Goal: Task Accomplishment & Management: Use online tool/utility

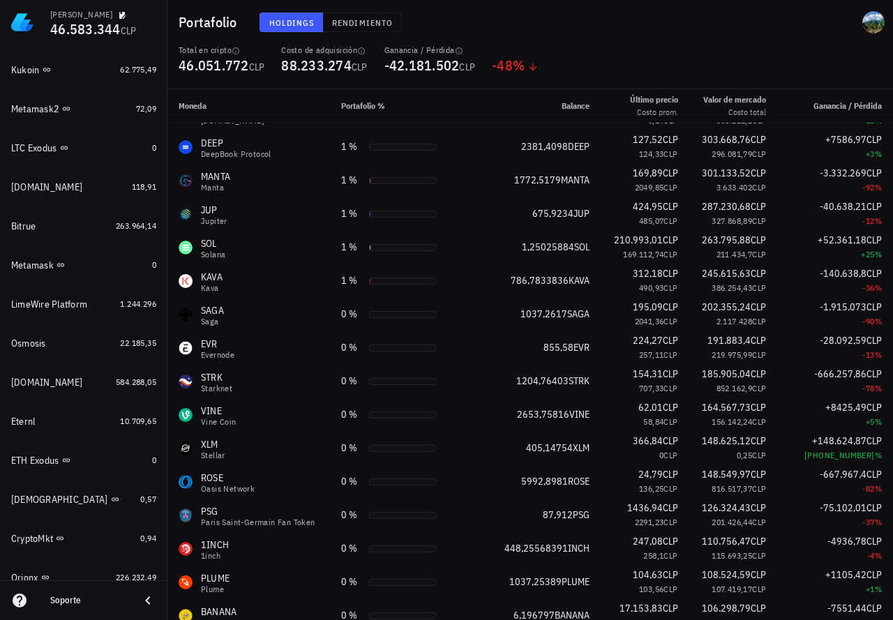
scroll to position [848, 0]
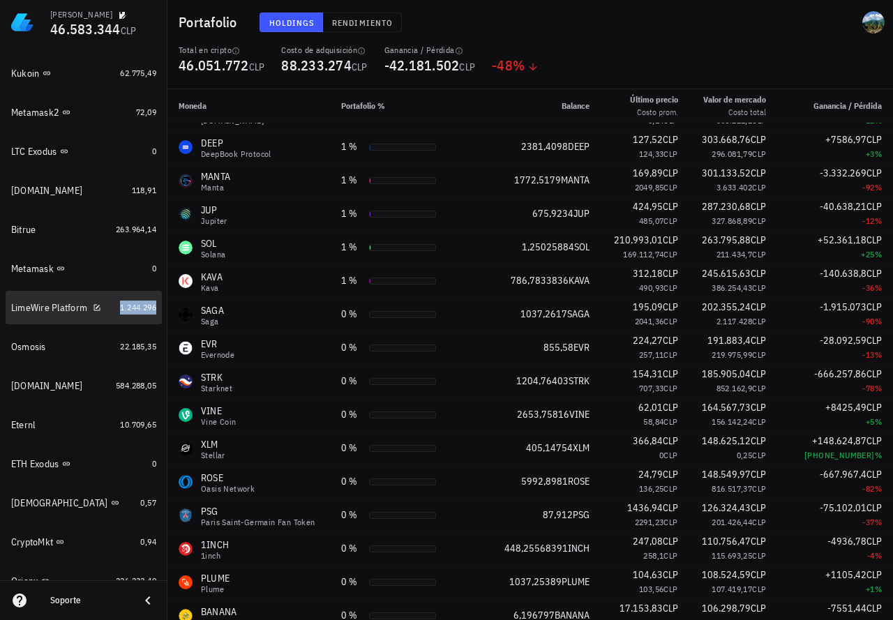
click at [126, 306] on span "1.244.296" at bounding box center [138, 307] width 36 height 10
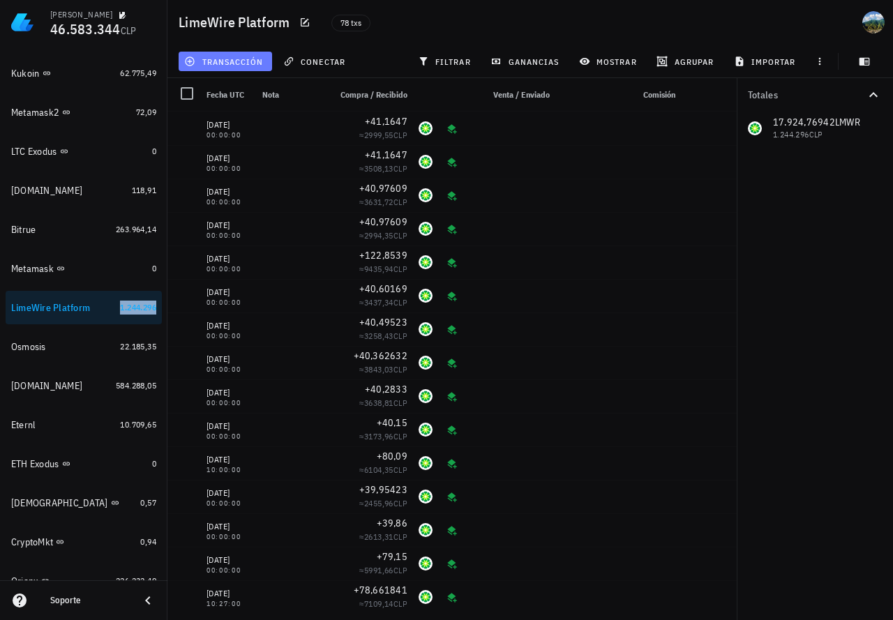
click at [198, 57] on span "transacción" at bounding box center [225, 61] width 76 height 11
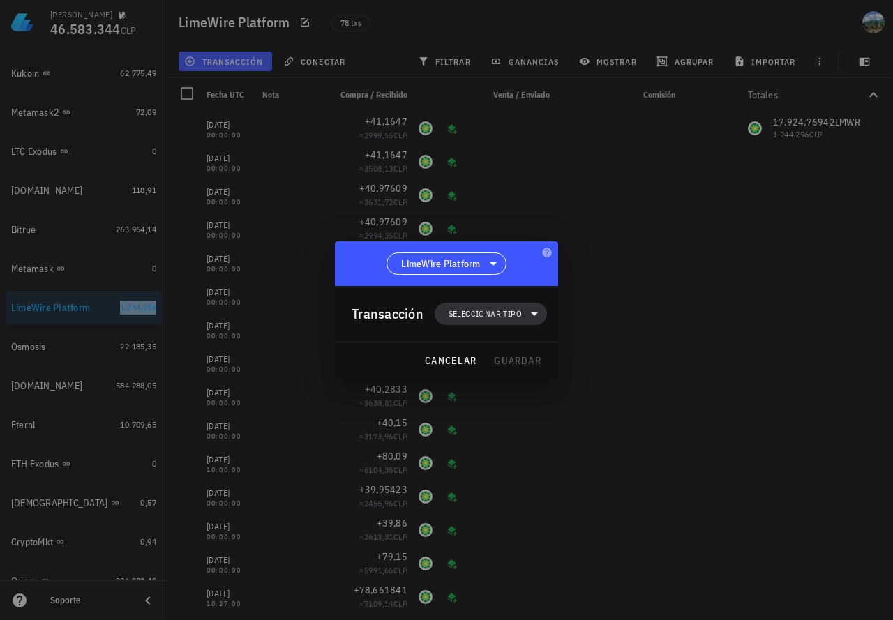
drag, startPoint x: 501, startPoint y: 308, endPoint x: 507, endPoint y: 314, distance: 8.4
click at [500, 308] on span "Seleccionar tipo" at bounding box center [485, 314] width 73 height 14
click at [508, 377] on div "Ingreso" at bounding box center [498, 375] width 54 height 11
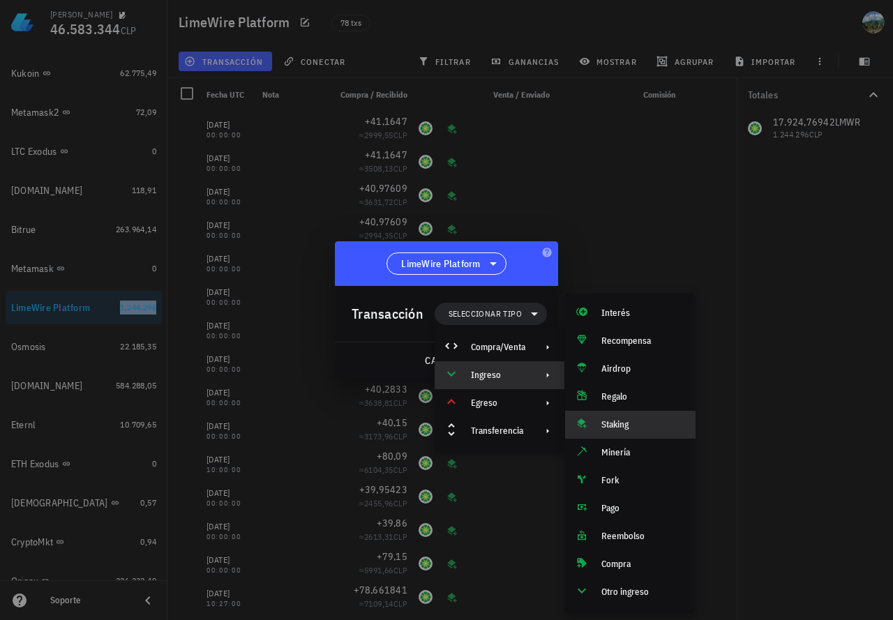
click at [631, 425] on div "Staking" at bounding box center [642, 424] width 83 height 11
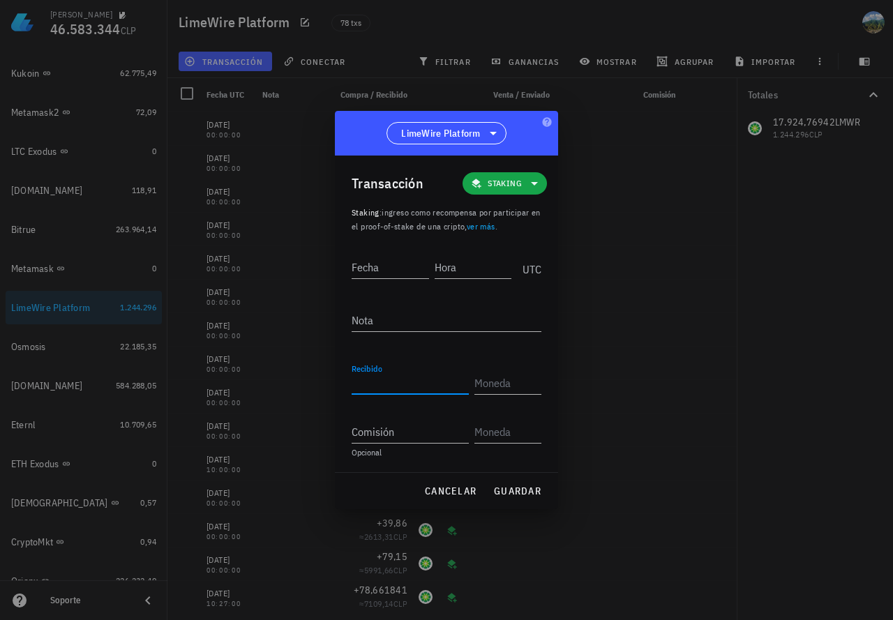
paste input "41,35417"
type input "41,35417"
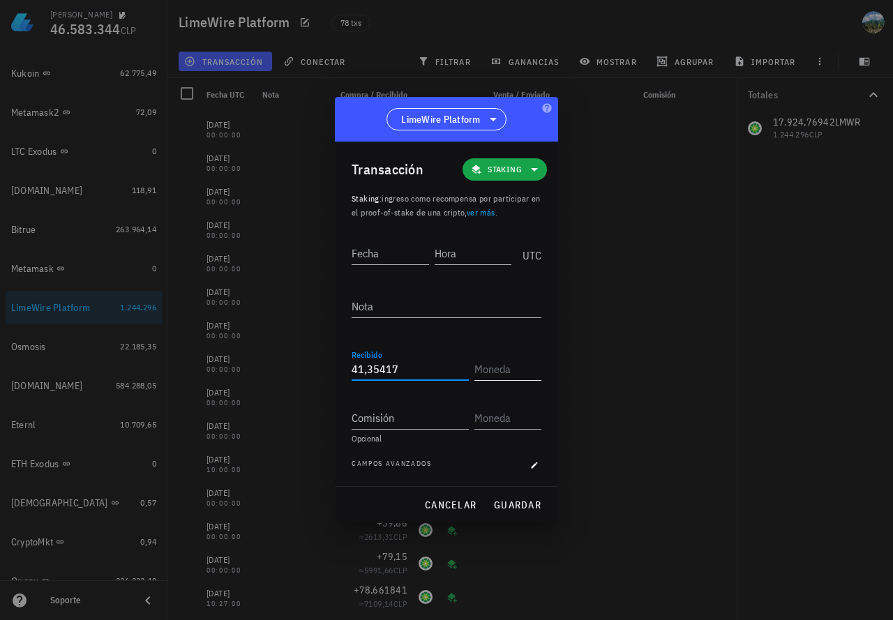
click at [502, 373] on input "text" at bounding box center [506, 369] width 64 height 22
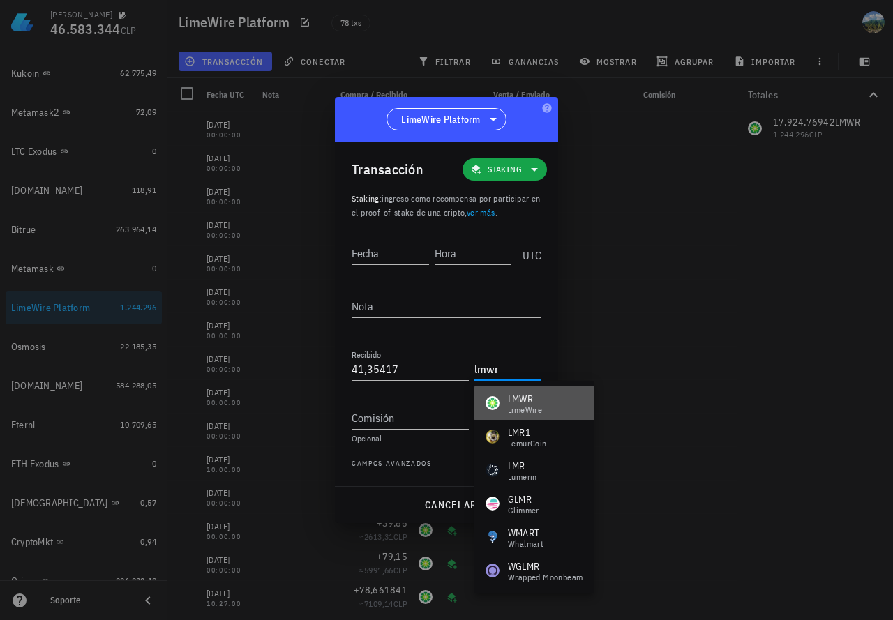
click at [517, 406] on div "LimeWire" at bounding box center [525, 410] width 34 height 8
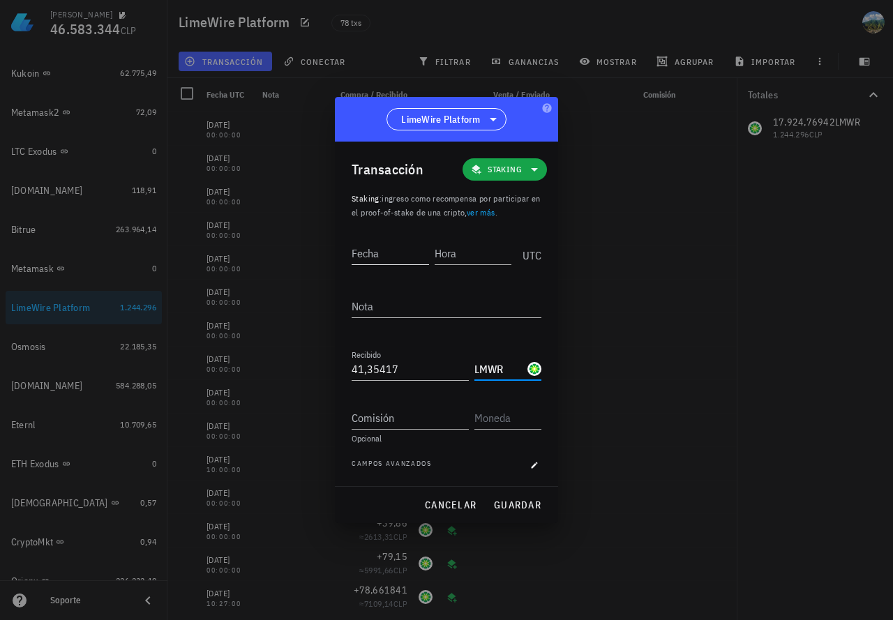
type input "LMWR"
click at [403, 257] on input "Fecha" at bounding box center [390, 253] width 77 height 22
type input "[DATE]"
type input "00:00:00"
click at [507, 500] on span "guardar" at bounding box center [517, 505] width 48 height 13
